Goal: Find specific page/section: Find specific page/section

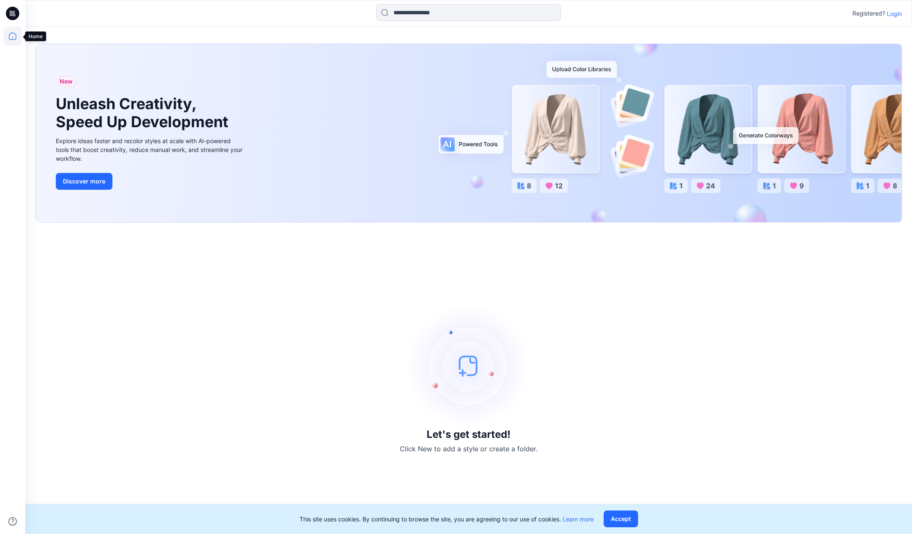
click at [12, 36] on icon at bounding box center [12, 36] width 18 height 18
click at [888, 12] on p "Login" at bounding box center [894, 13] width 15 height 9
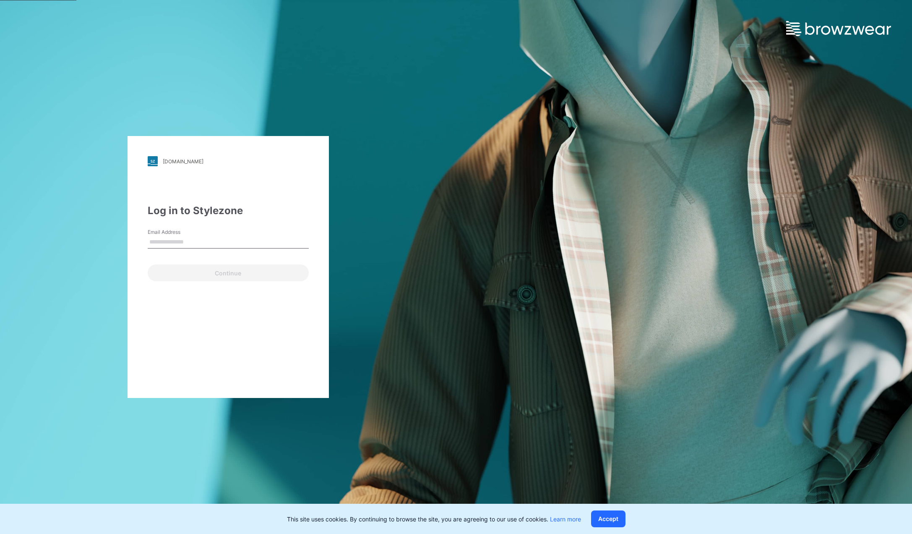
type input "**********"
click at [222, 274] on button "Continue" at bounding box center [228, 272] width 161 height 17
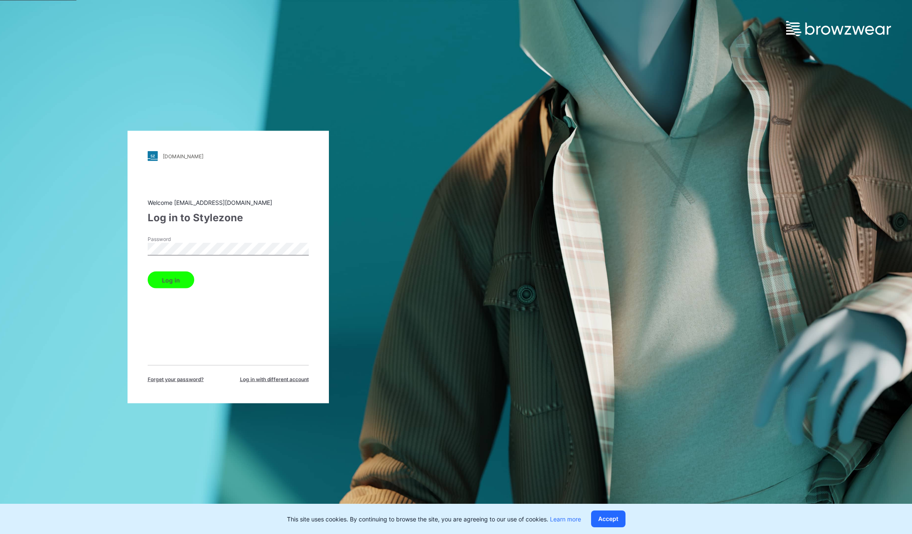
click at [183, 283] on button "Log in" at bounding box center [171, 279] width 47 height 17
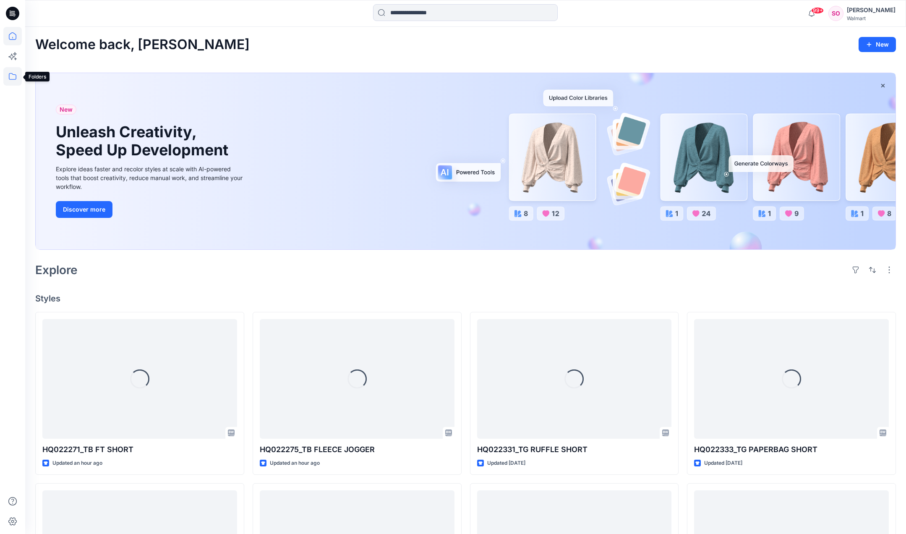
click at [12, 75] on icon at bounding box center [12, 76] width 18 height 18
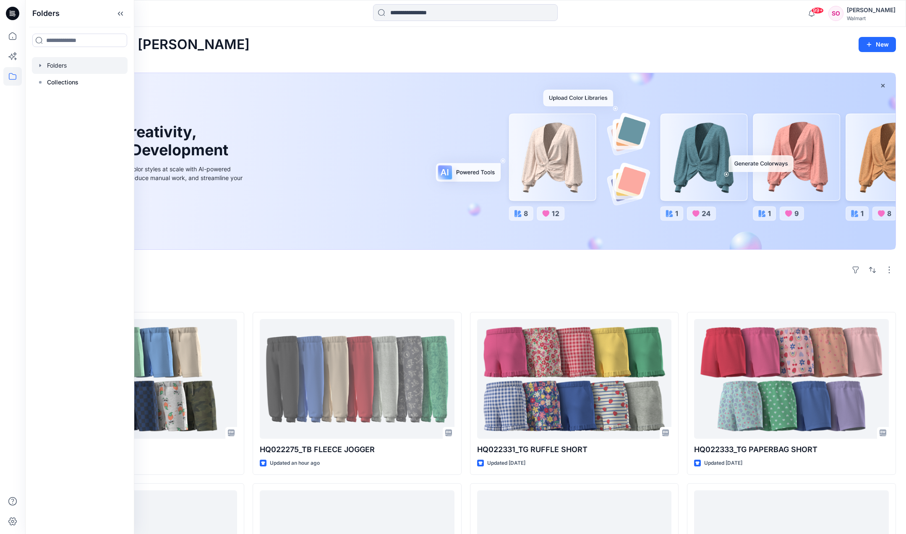
click at [55, 70] on div at bounding box center [80, 65] width 96 height 17
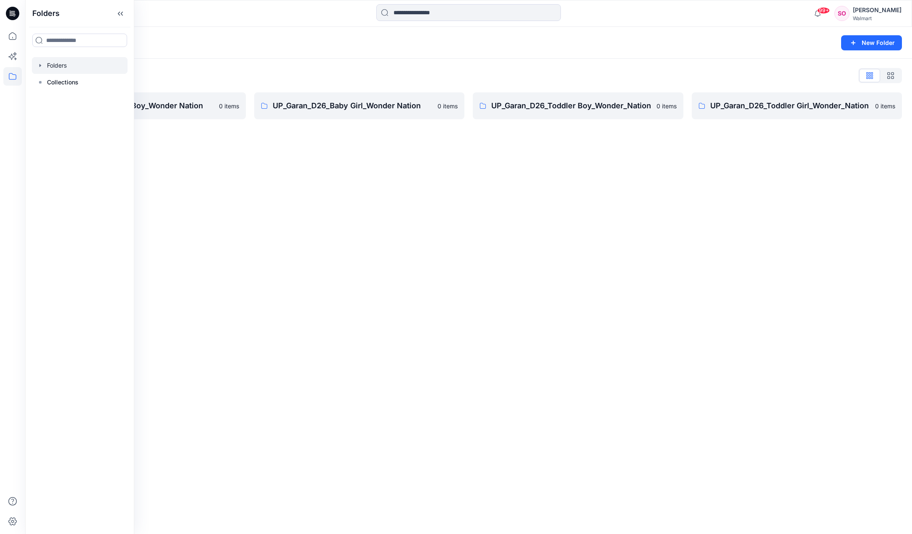
click at [322, 243] on div "Folders New Folder Folders List UP_Garan_D26_Baby Boy_Wonder Nation 0 items UP_…" at bounding box center [468, 280] width 887 height 507
click at [180, 106] on p "UP_Garan_D26_Baby Boy_Wonder Nation" at bounding box center [134, 106] width 160 height 12
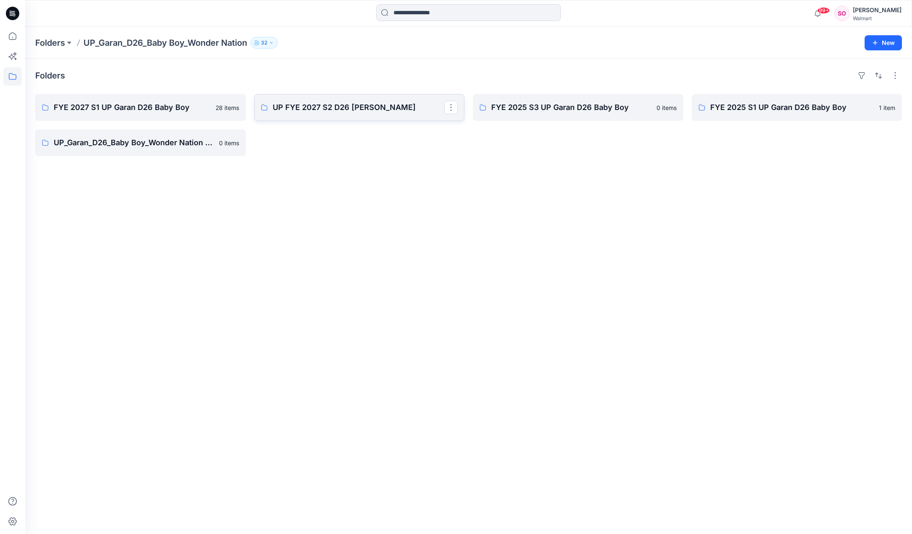
click at [325, 107] on p "UP FYE 2027 S2 D26 [PERSON_NAME]" at bounding box center [359, 108] width 172 height 12
click at [11, 77] on icon at bounding box center [12, 76] width 18 height 18
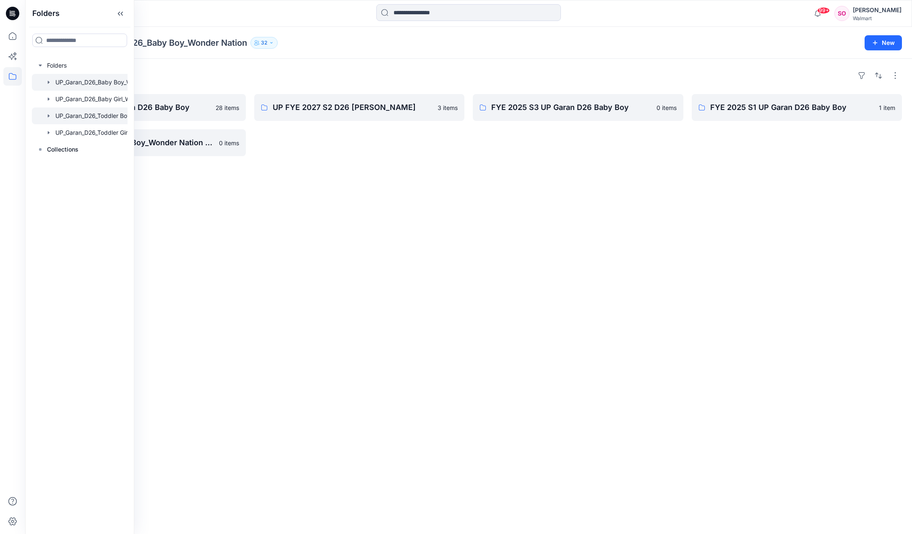
click at [111, 120] on div at bounding box center [90, 115] width 117 height 17
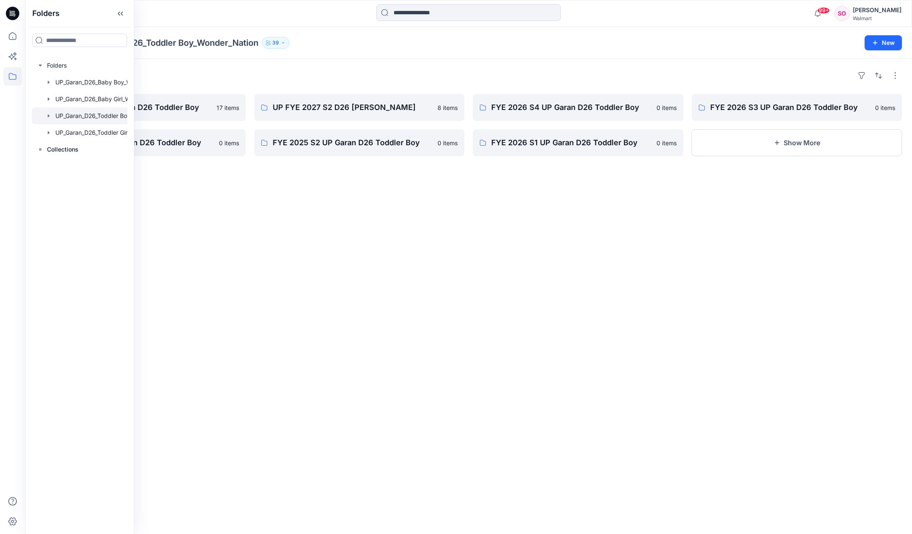
click at [290, 208] on div "Folders FYE 2027 S1 UP Garan D26 Toddler Boy 17 items FYE 2026 S2 UP Garan D26 …" at bounding box center [468, 296] width 887 height 475
click at [398, 105] on p "UP FYE 2027 S2 D26 TB Garan" at bounding box center [359, 108] width 172 height 12
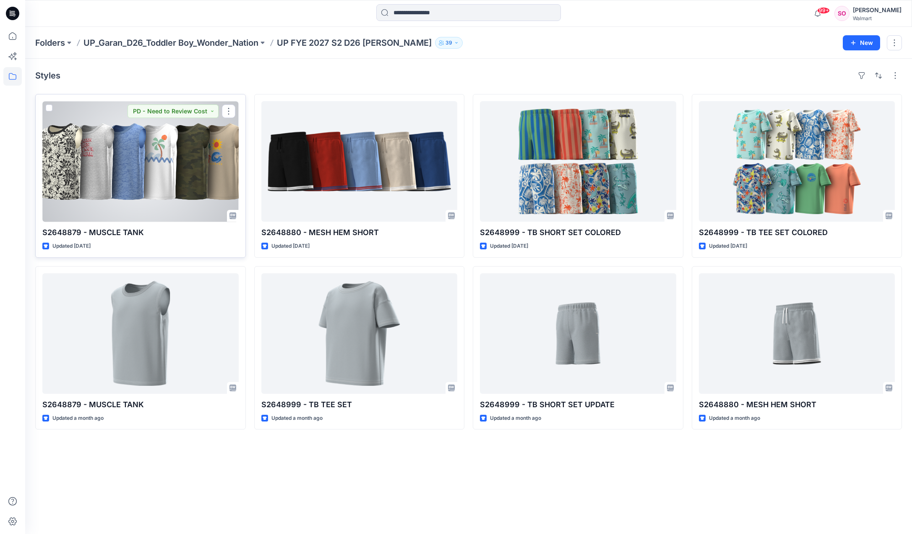
click at [139, 193] on div at bounding box center [140, 161] width 196 height 120
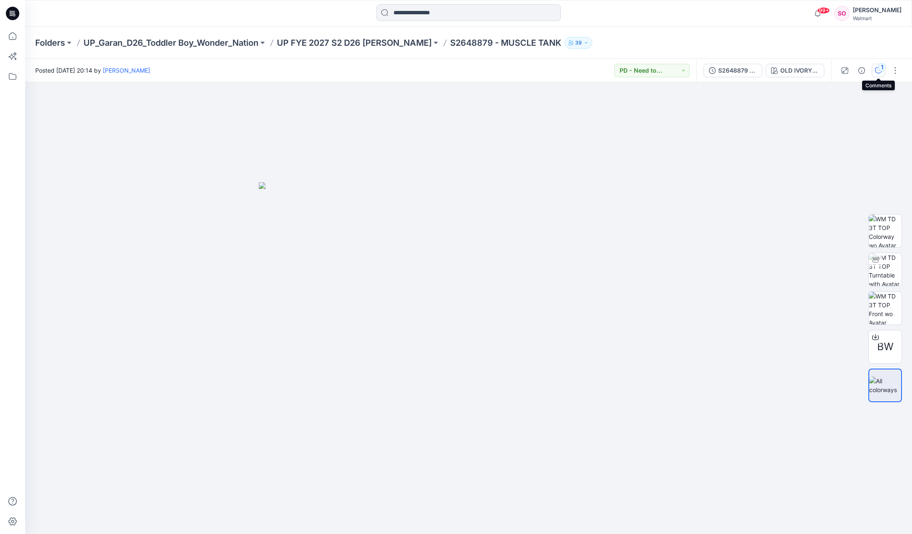
click at [877, 69] on icon "button" at bounding box center [878, 70] width 7 height 7
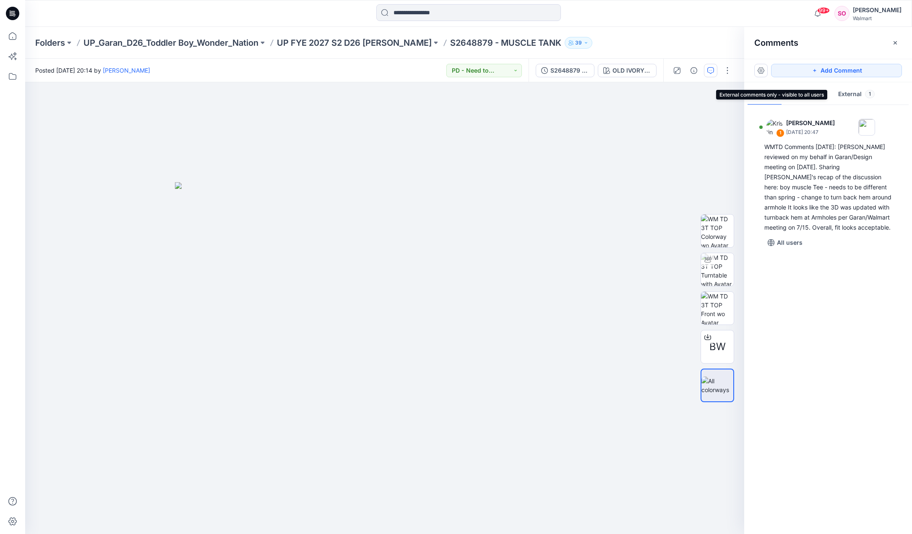
click at [845, 92] on button "External 1" at bounding box center [856, 94] width 50 height 21
click at [763, 92] on button "All 1" at bounding box center [764, 94] width 34 height 21
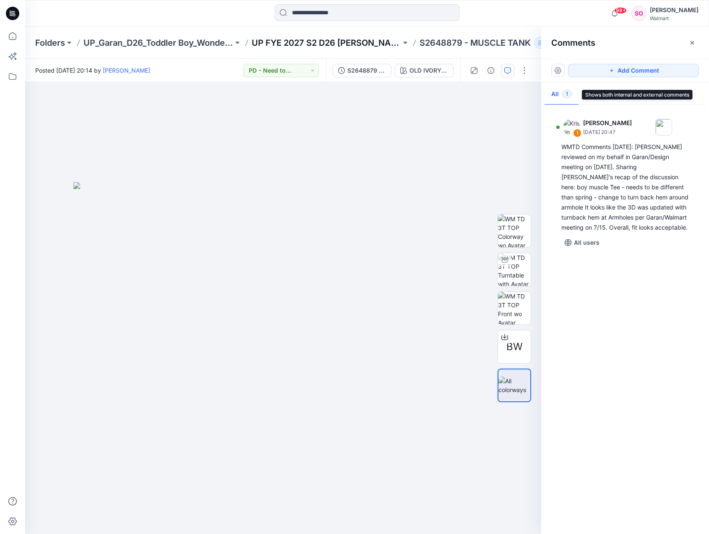
click at [351, 42] on p "UP FYE 2027 S2 D26 TB Garan" at bounding box center [327, 43] width 150 height 12
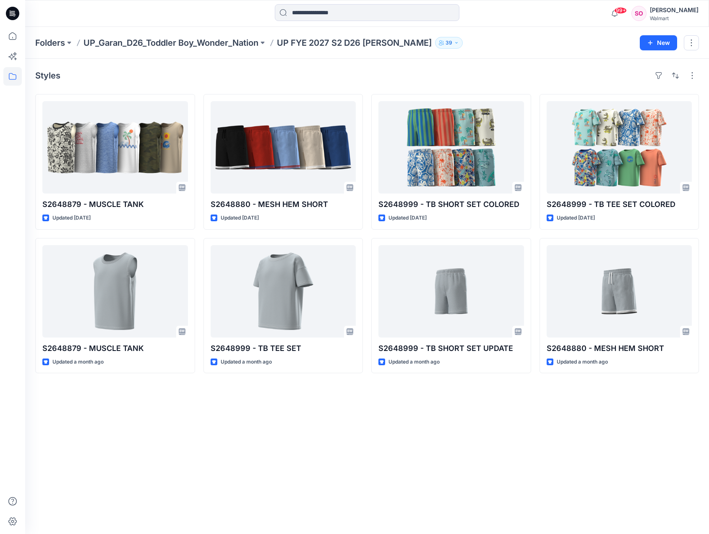
click at [523, 73] on div "Styles" at bounding box center [367, 75] width 664 height 13
click at [13, 74] on icon at bounding box center [13, 76] width 8 height 7
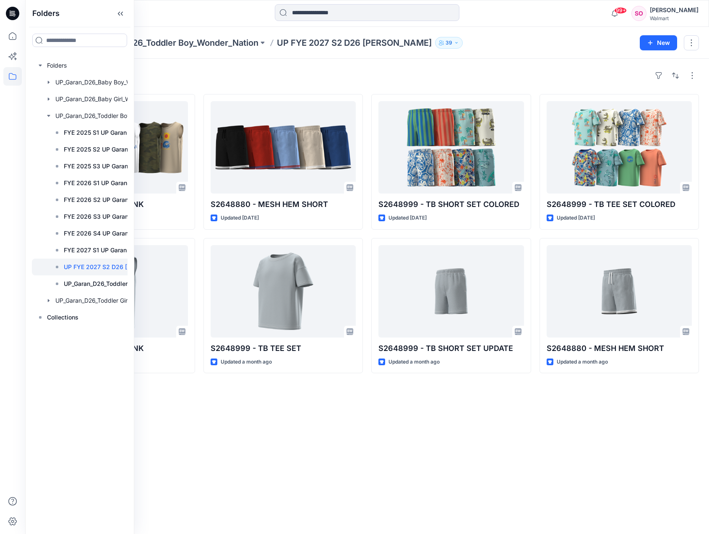
click at [214, 69] on div "Styles" at bounding box center [367, 75] width 664 height 13
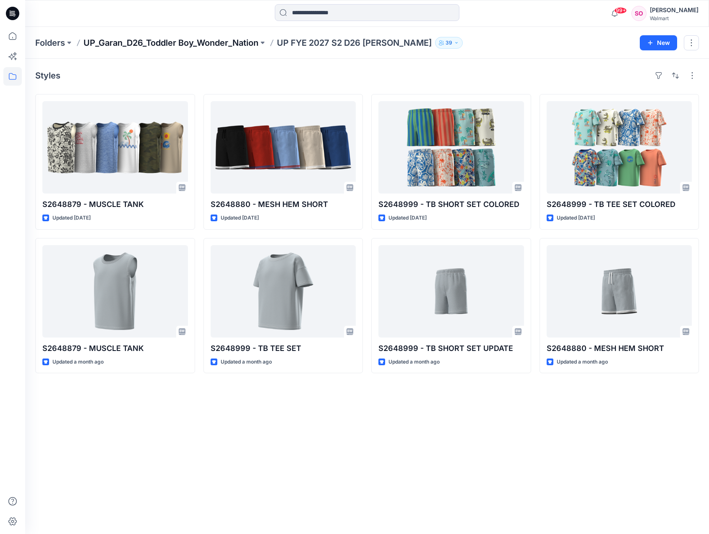
click at [209, 42] on p "UP_Garan_D26_Toddler Boy_Wonder_Nation" at bounding box center [170, 43] width 175 height 12
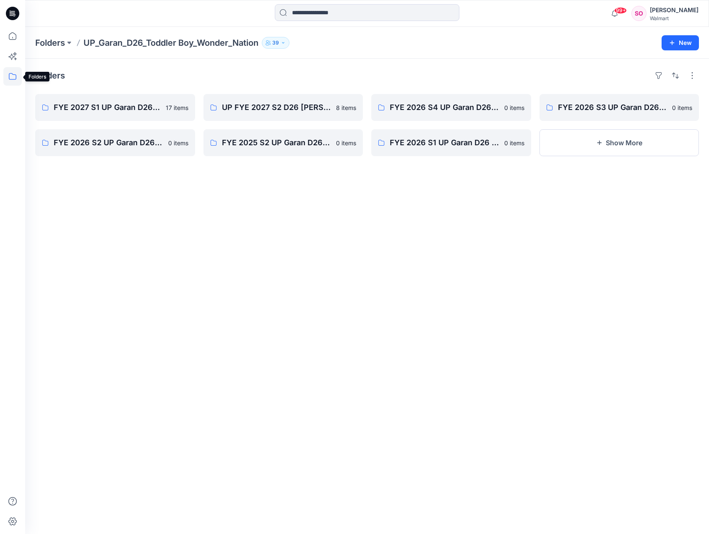
click at [13, 75] on icon at bounding box center [12, 76] width 18 height 18
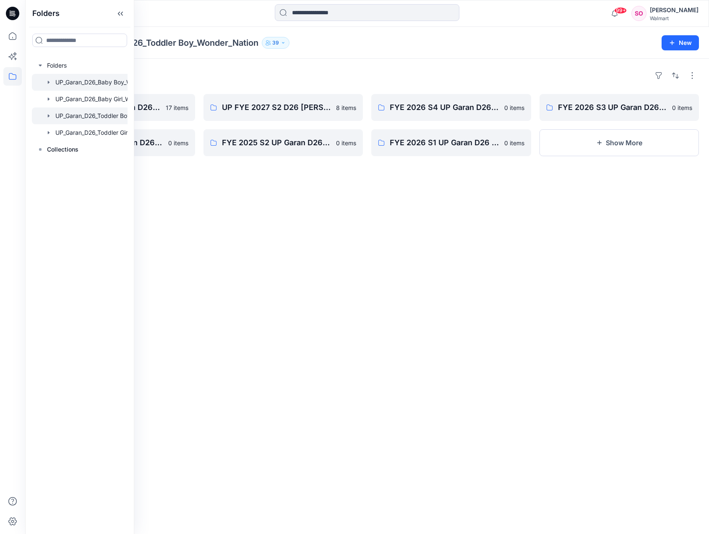
click at [85, 83] on div at bounding box center [90, 82] width 117 height 17
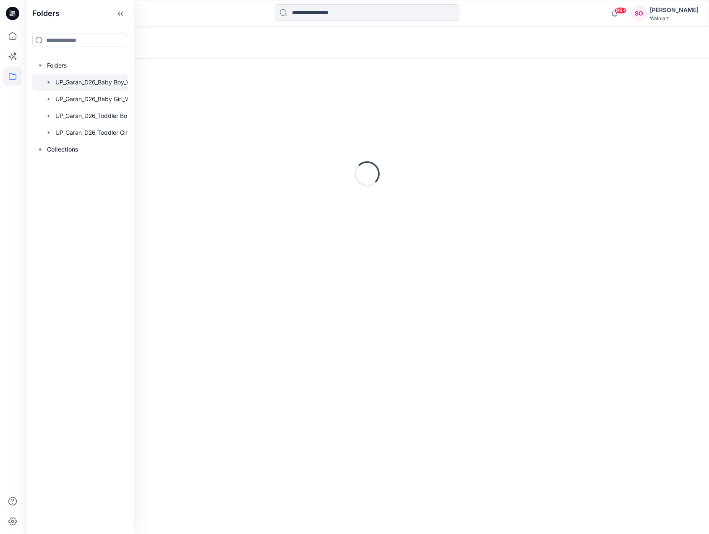
click at [273, 211] on div "Loading..." at bounding box center [367, 174] width 664 height 210
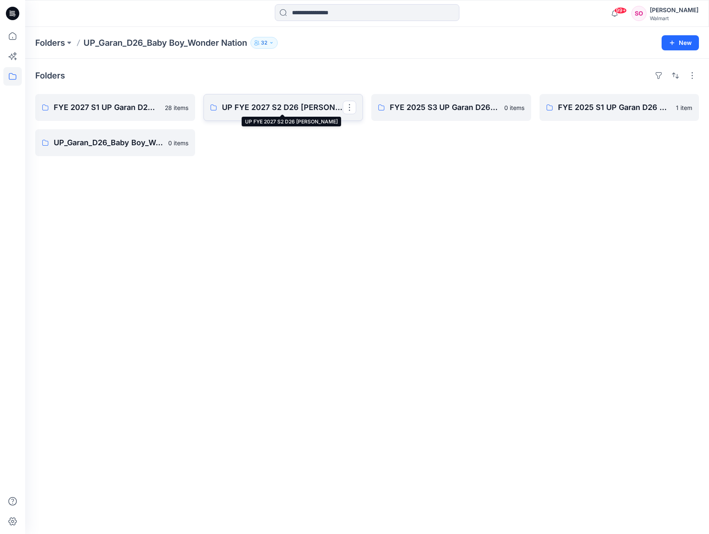
click at [301, 104] on p "UP FYE 2027 S2 D26 [PERSON_NAME]" at bounding box center [282, 108] width 121 height 12
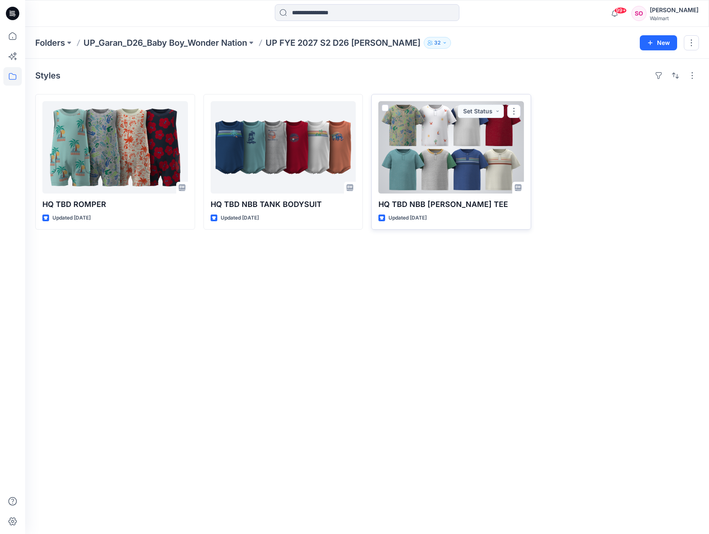
click at [461, 151] on div at bounding box center [451, 147] width 146 height 92
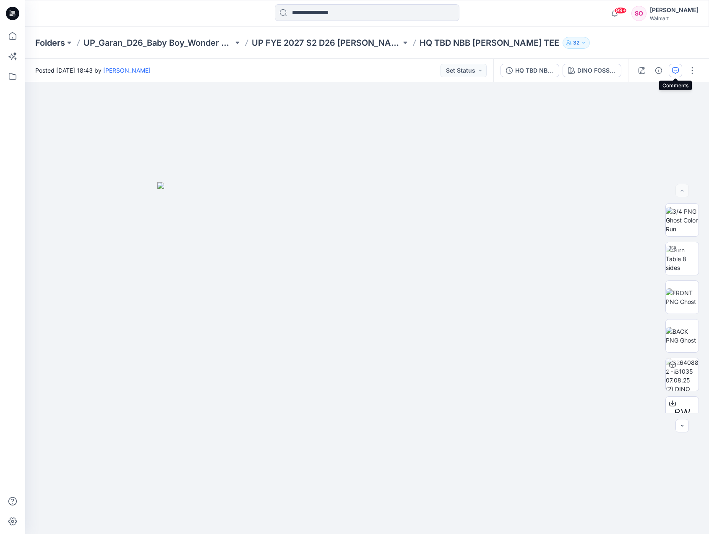
click at [674, 73] on icon "button" at bounding box center [675, 70] width 7 height 7
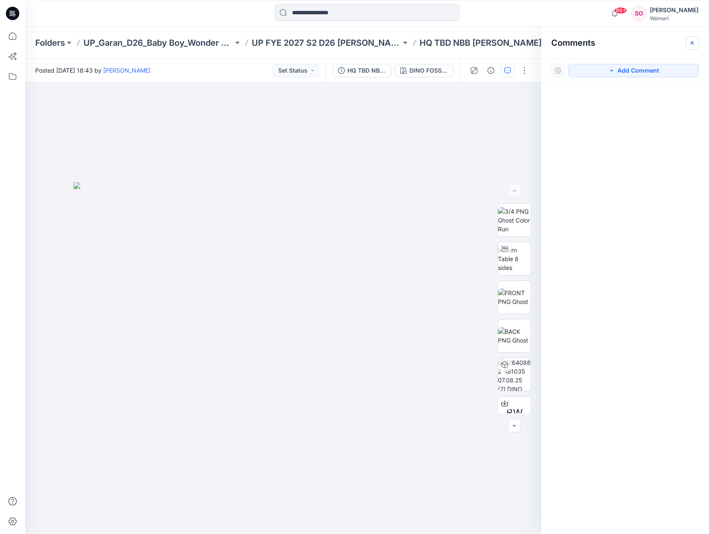
click at [692, 39] on icon "button" at bounding box center [692, 42] width 7 height 7
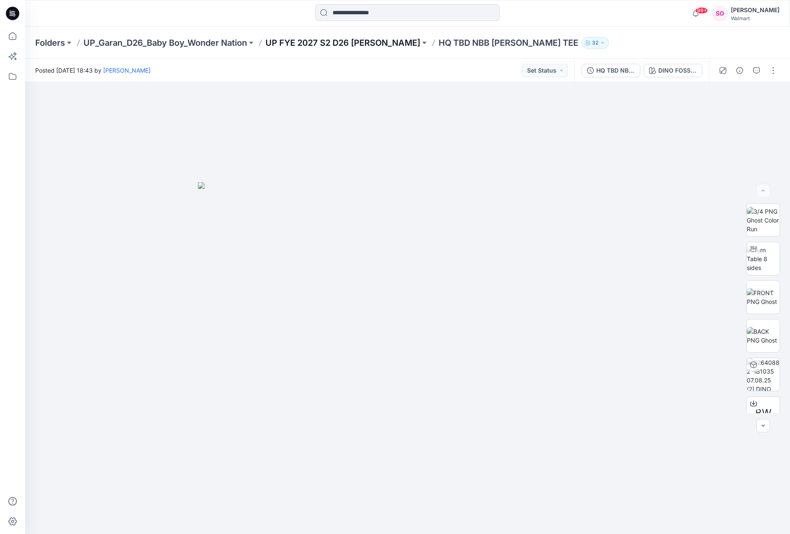
click at [349, 43] on p "UP FYE 2027 S2 D26 [PERSON_NAME]" at bounding box center [342, 43] width 155 height 12
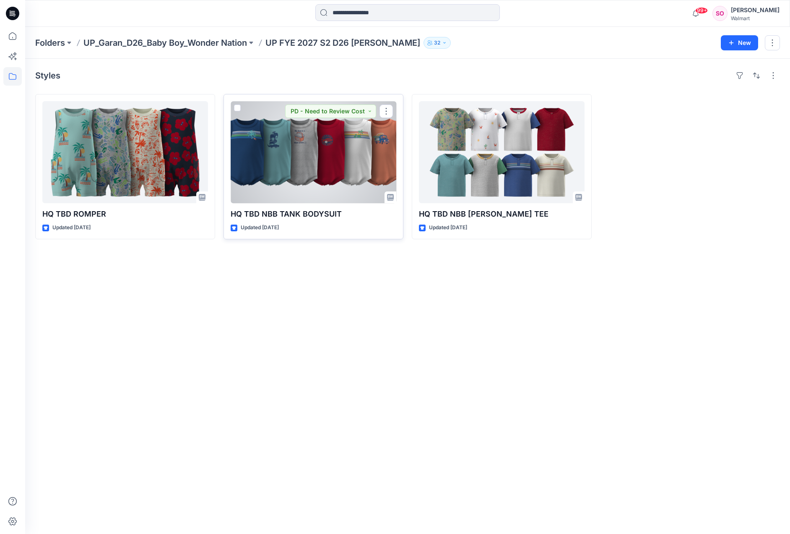
click at [320, 143] on div at bounding box center [314, 152] width 166 height 102
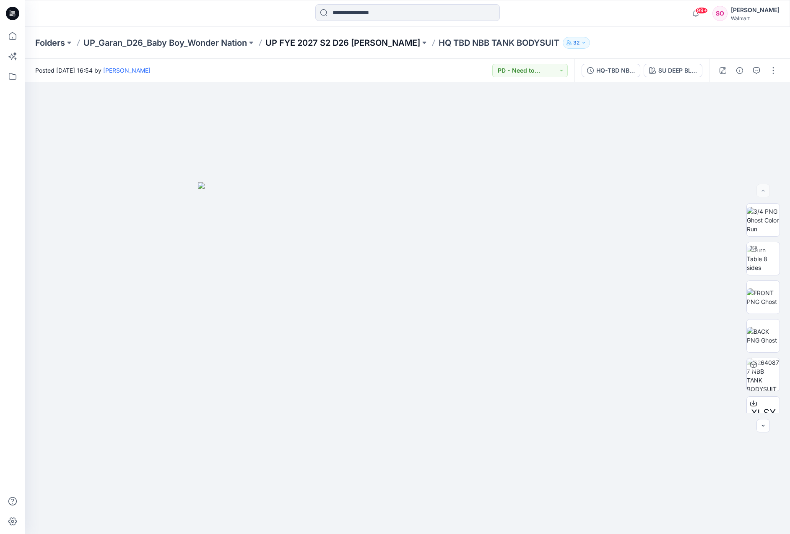
click at [354, 43] on p "UP FYE 2027 S2 D26 [PERSON_NAME]" at bounding box center [342, 43] width 155 height 12
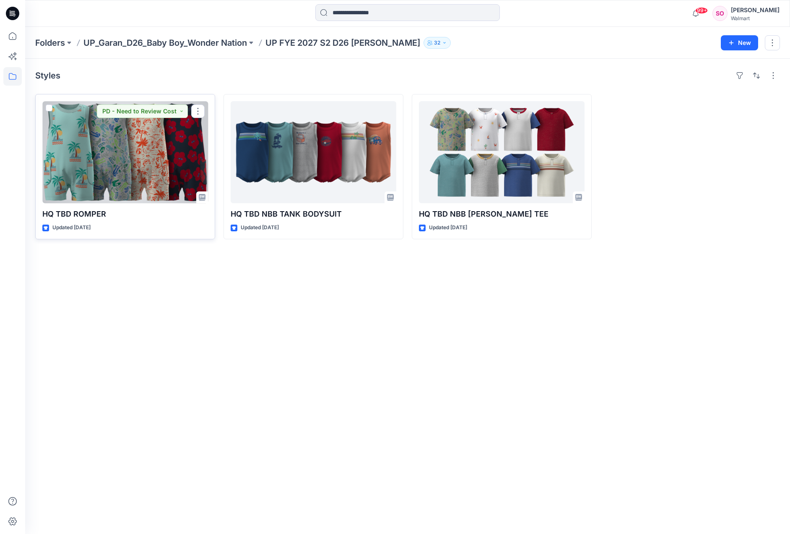
click at [161, 148] on div at bounding box center [125, 152] width 166 height 102
